Goal: Transaction & Acquisition: Purchase product/service

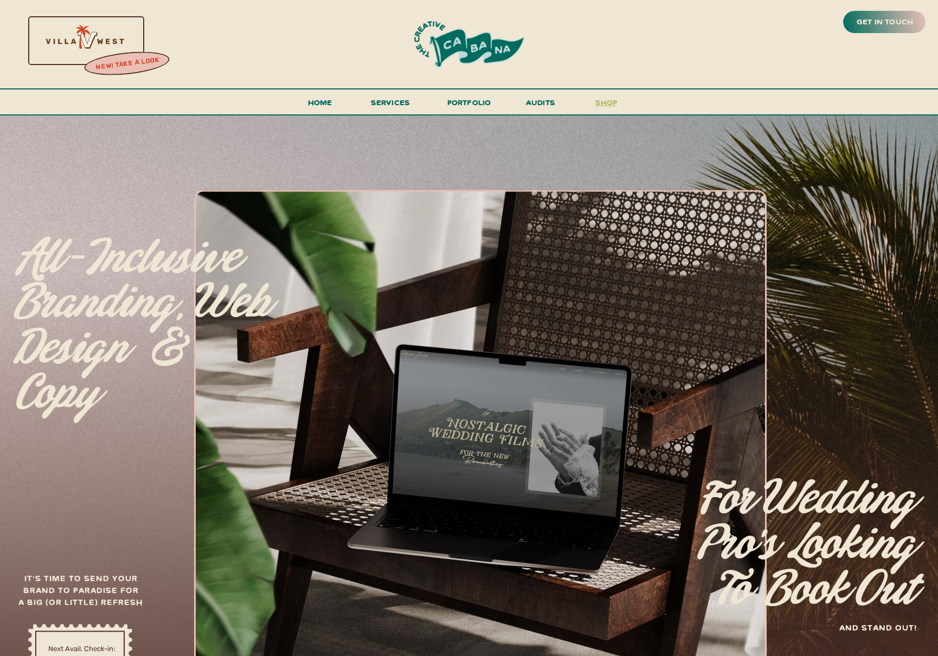
click at [611, 104] on h3 "shop" at bounding box center [606, 104] width 52 height 19
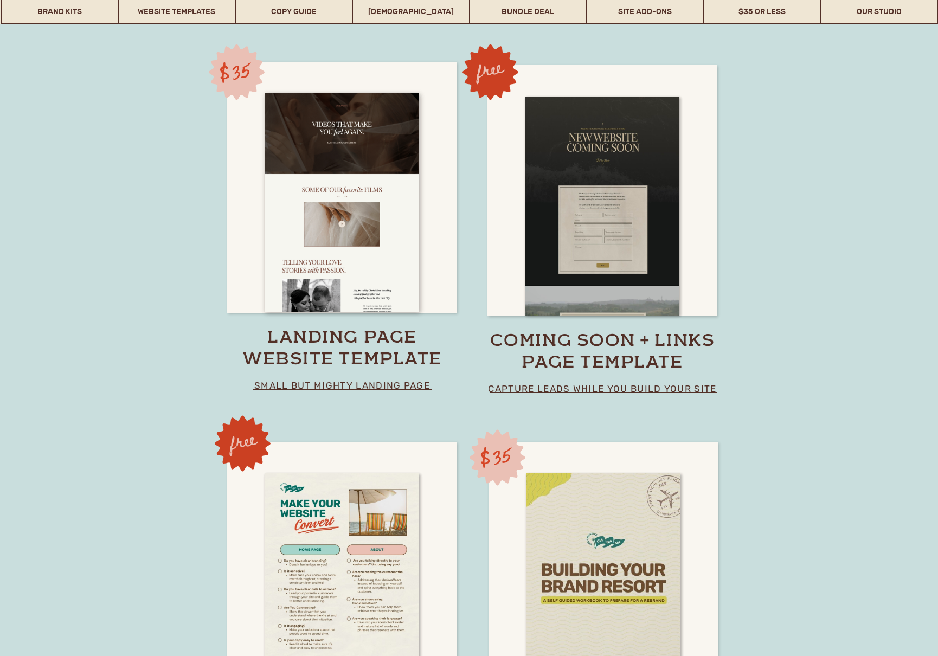
scroll to position [7475, 0]
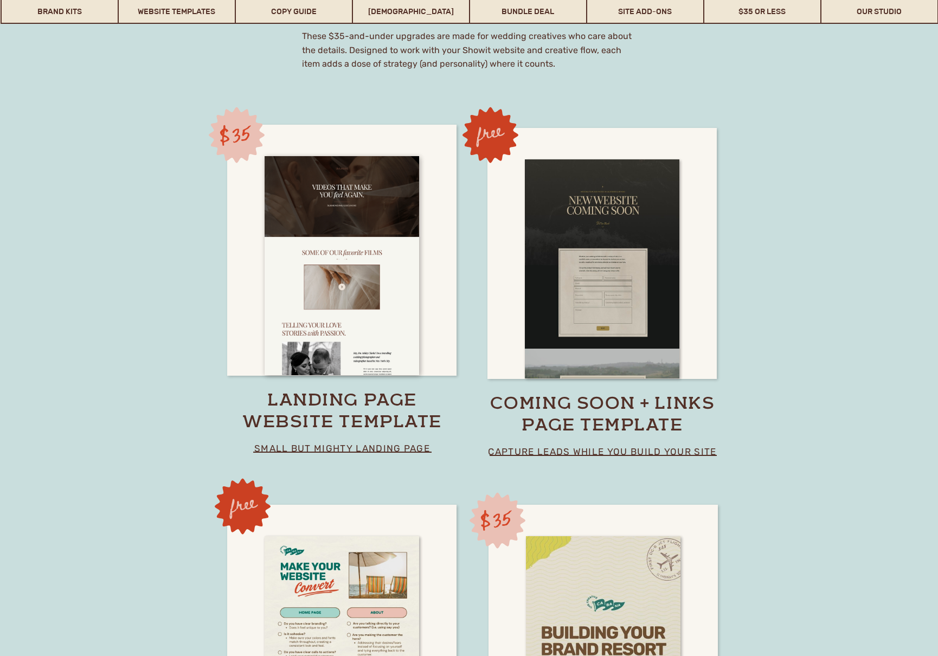
click at [602, 422] on h3 "coming soon + links page template" at bounding box center [603, 415] width 228 height 43
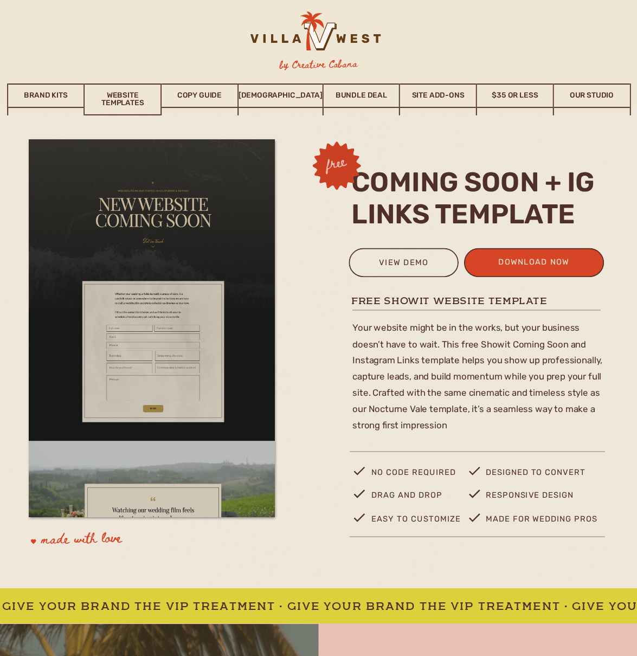
drag, startPoint x: 315, startPoint y: 262, endPoint x: 636, endPoint y: 387, distance: 344.4
